Goal: Navigation & Orientation: Find specific page/section

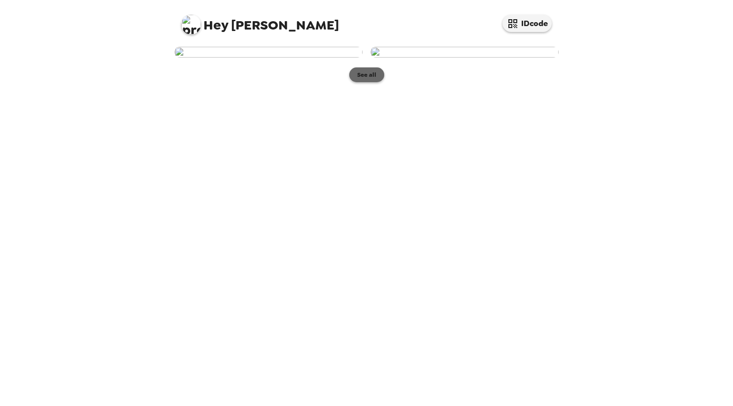
click at [366, 82] on button "See all" at bounding box center [366, 74] width 35 height 15
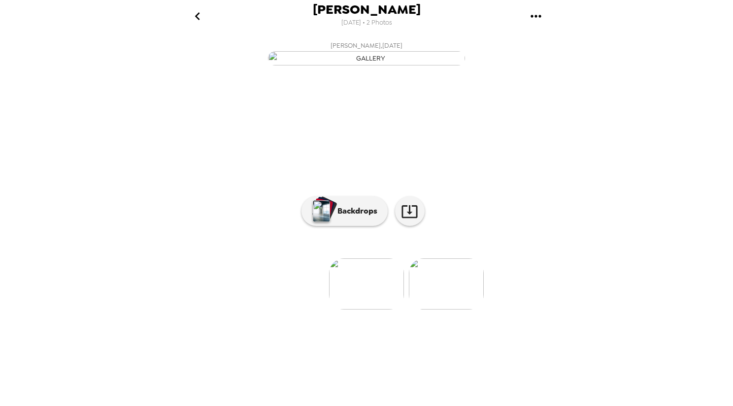
scroll to position [20, 0]
click at [341, 217] on p "Backdrops" at bounding box center [354, 211] width 45 height 12
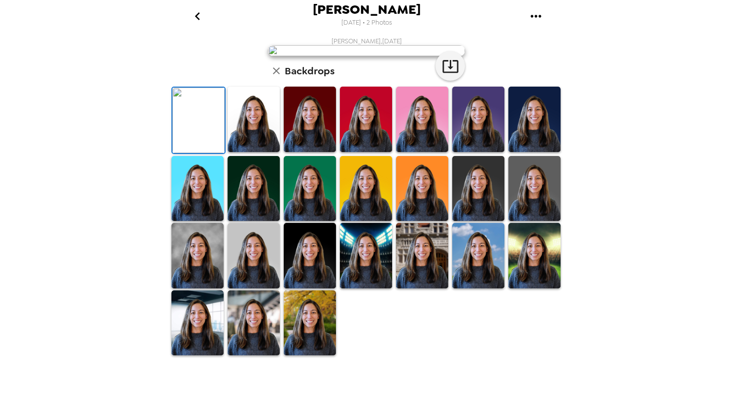
scroll to position [186, 0]
click at [299, 356] on img at bounding box center [310, 323] width 52 height 65
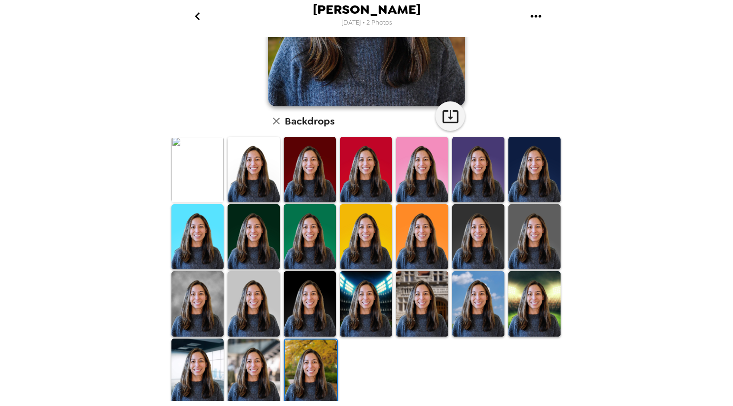
scroll to position [0, 0]
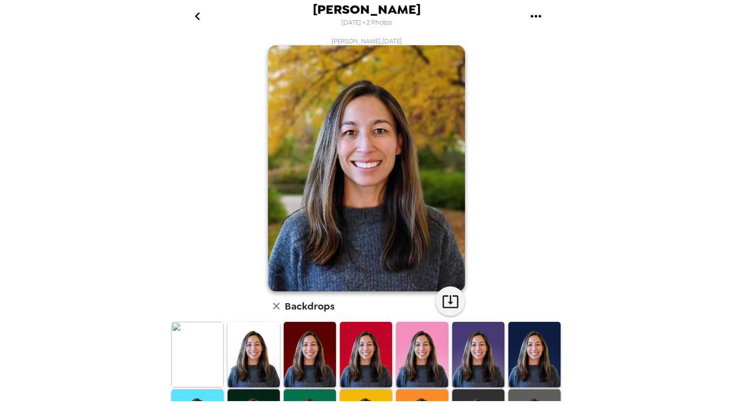
click at [204, 364] on img at bounding box center [197, 354] width 52 height 65
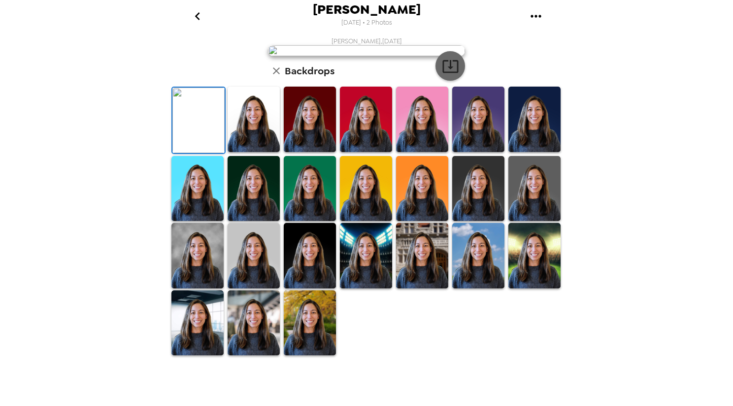
click at [447, 75] on icon "button" at bounding box center [450, 66] width 17 height 17
click at [246, 152] on img at bounding box center [253, 119] width 52 height 65
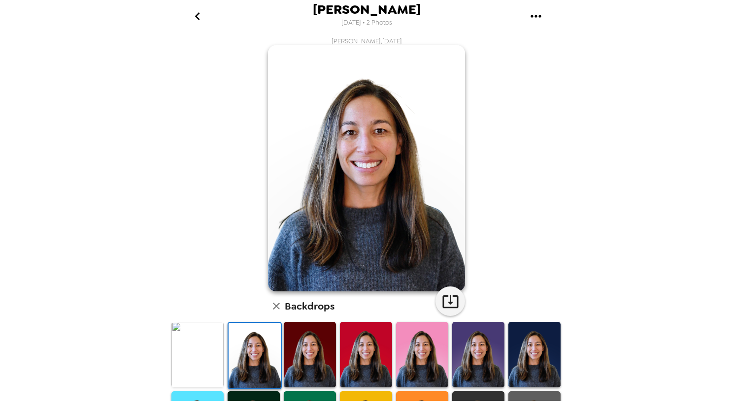
scroll to position [185, 0]
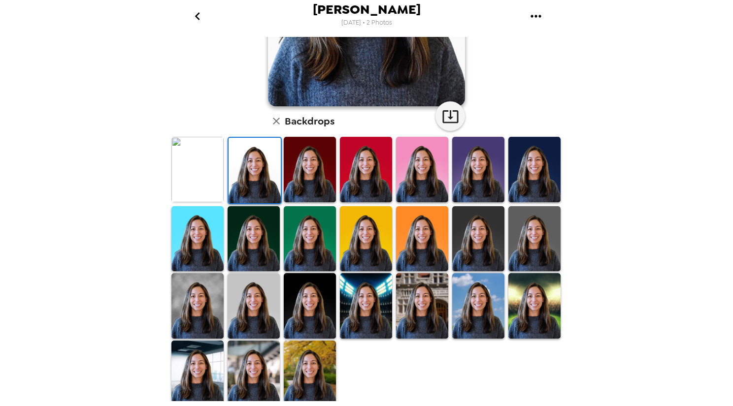
click at [196, 326] on img at bounding box center [197, 305] width 52 height 65
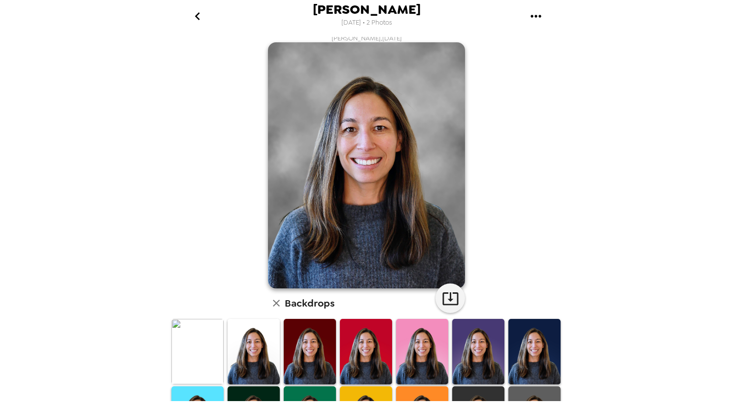
scroll to position [0, 0]
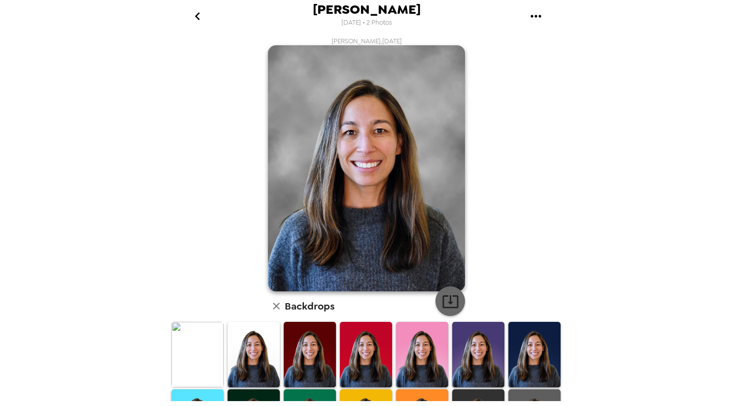
click at [447, 303] on icon "button" at bounding box center [450, 301] width 16 height 13
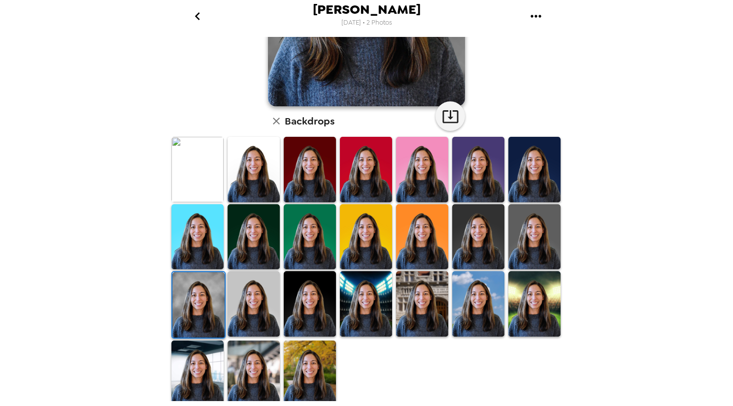
click at [408, 239] on img at bounding box center [422, 236] width 52 height 65
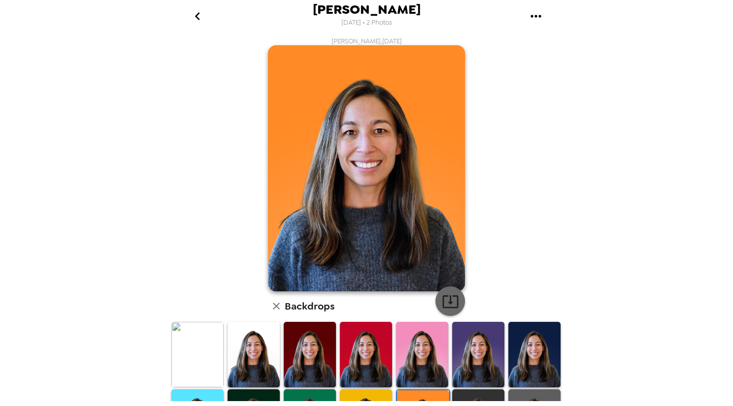
click at [442, 301] on icon "button" at bounding box center [450, 301] width 17 height 17
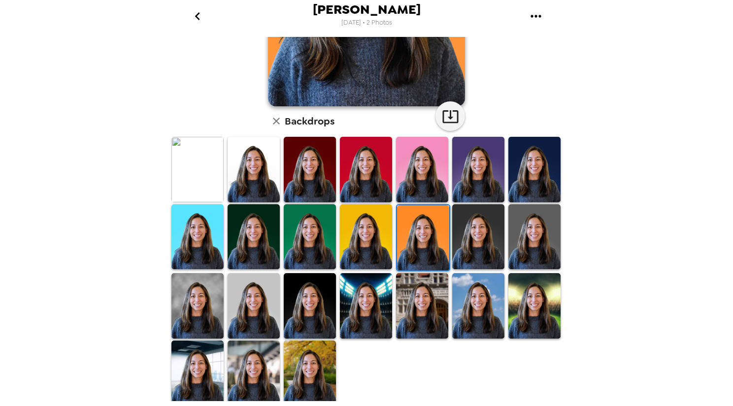
click at [246, 375] on img at bounding box center [253, 373] width 52 height 65
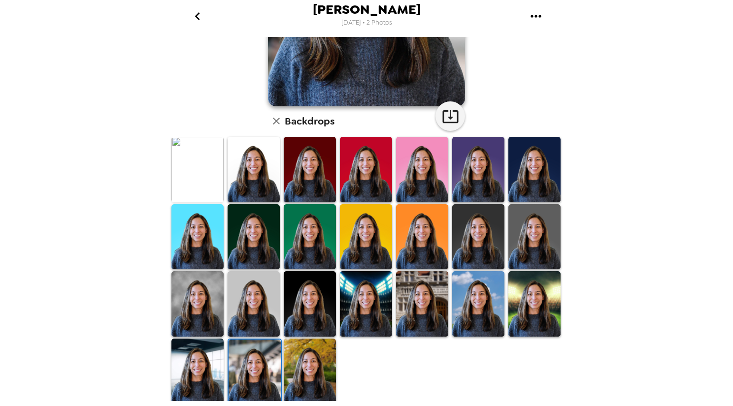
scroll to position [0, 0]
click at [303, 364] on img at bounding box center [310, 371] width 52 height 65
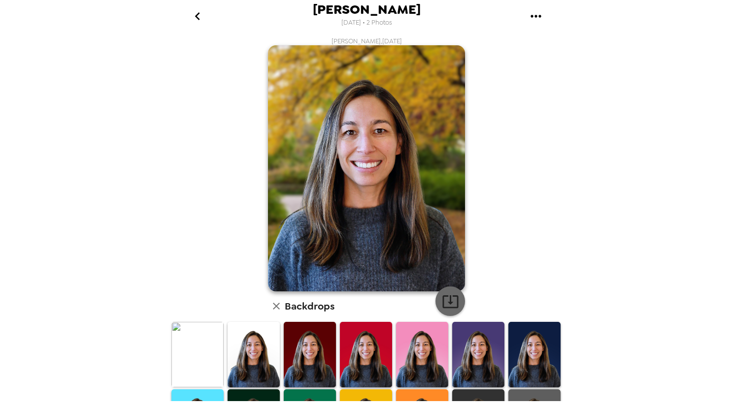
click at [457, 303] on button "button" at bounding box center [450, 302] width 30 height 30
click at [199, 20] on icon "go back" at bounding box center [198, 16] width 16 height 16
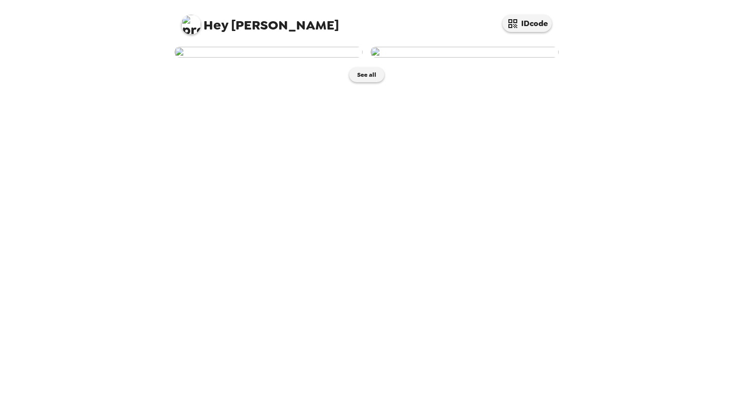
click at [432, 58] on img at bounding box center [464, 52] width 188 height 11
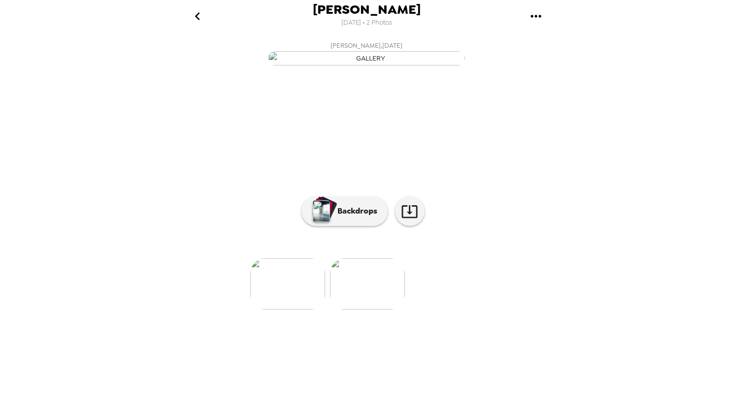
click at [201, 18] on icon "go back" at bounding box center [198, 16] width 16 height 16
